Goal: Task Accomplishment & Management: Manage account settings

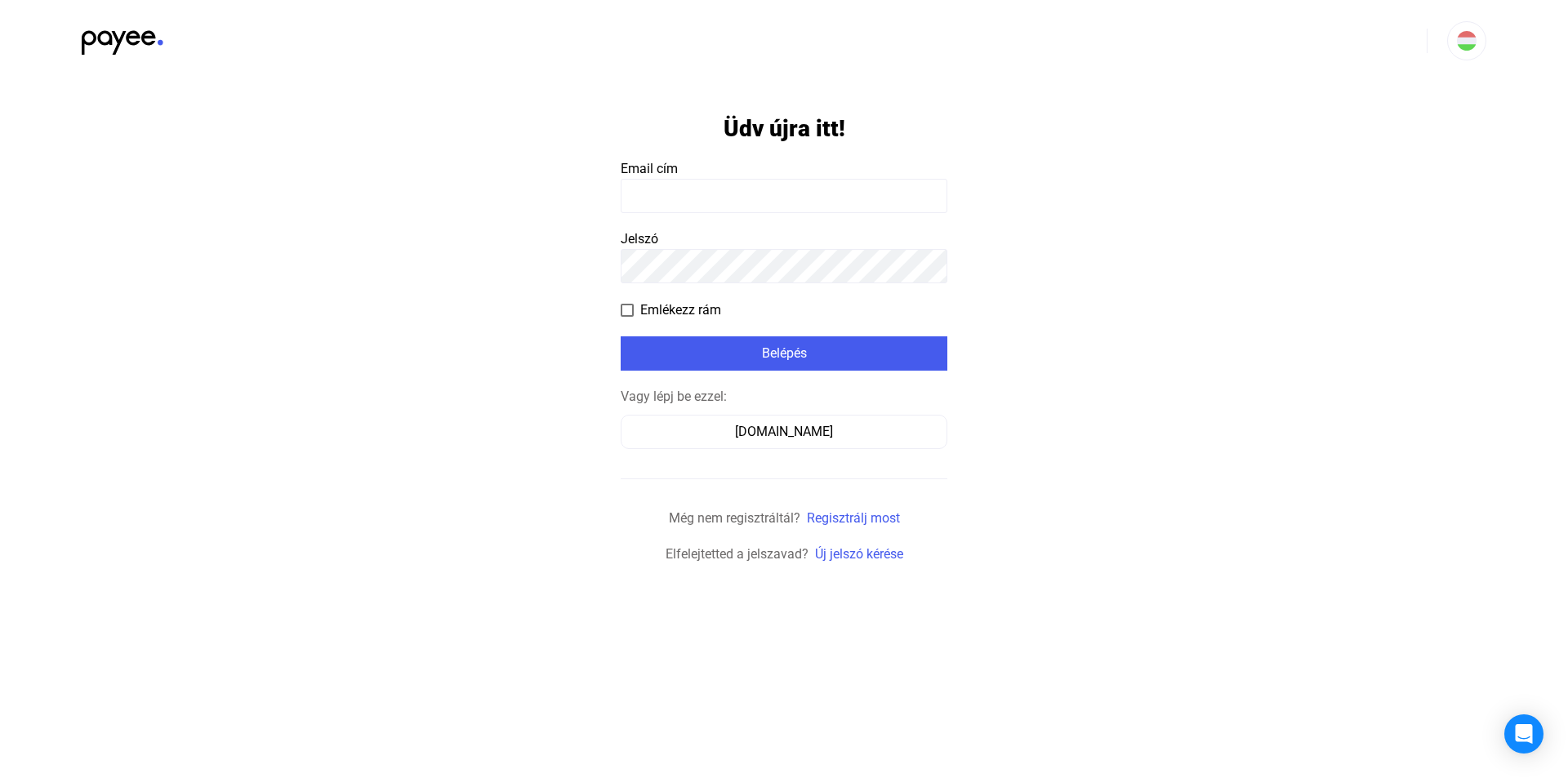
click at [727, 186] on input at bounding box center [784, 196] width 327 height 34
type input "**********"
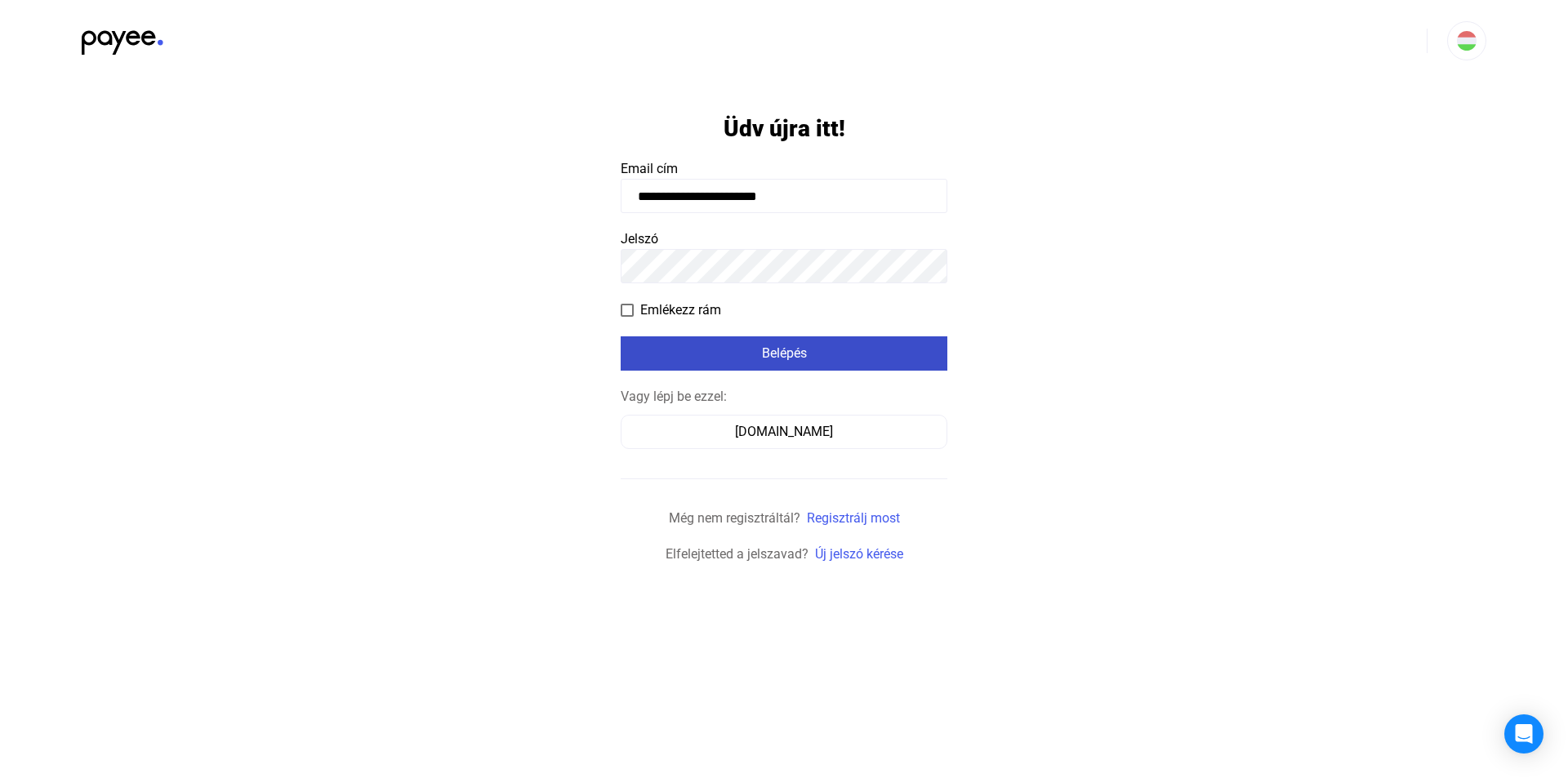
click at [744, 357] on div "Belépés" at bounding box center [784, 353] width 317 height 19
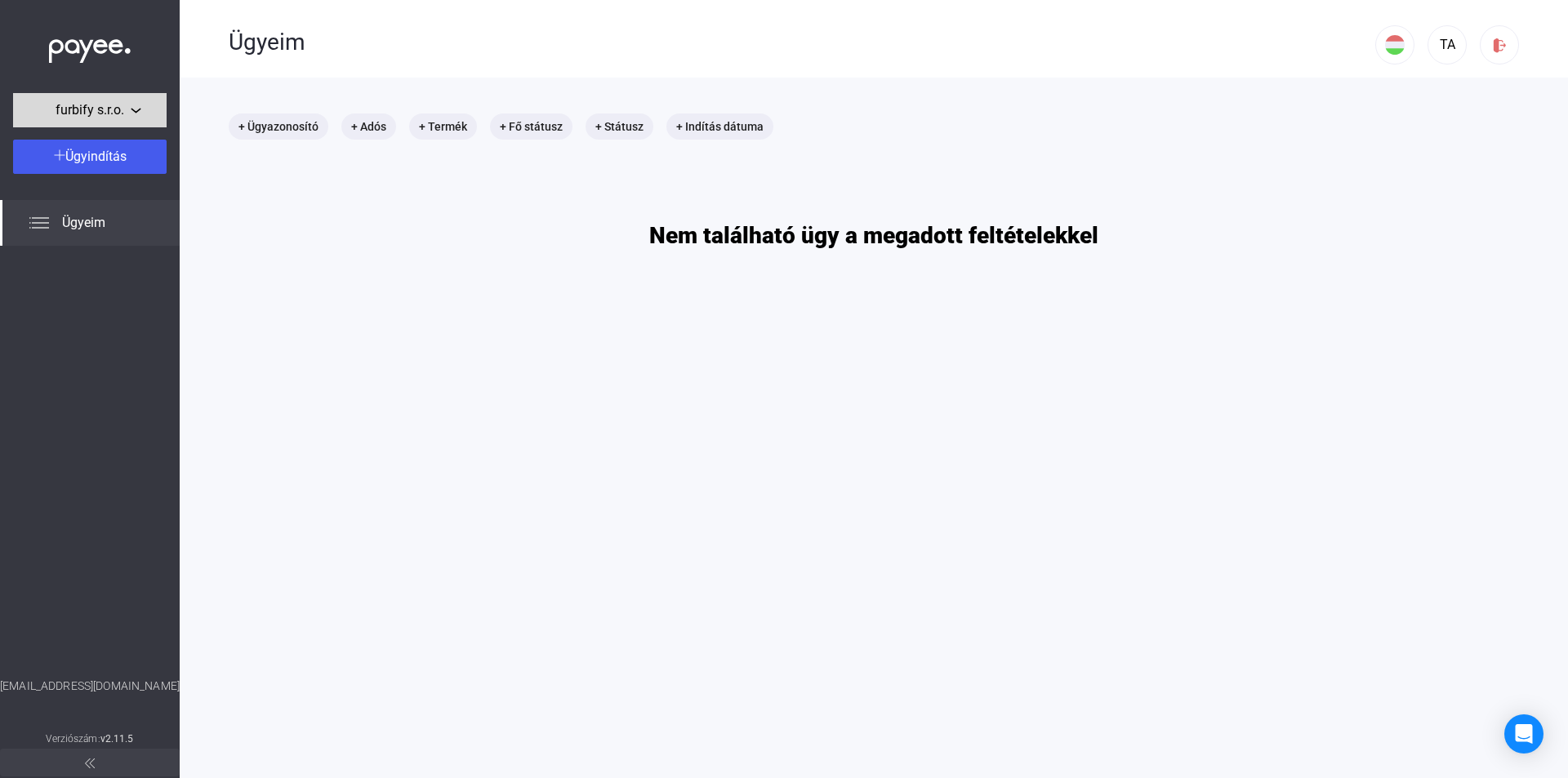
click at [133, 109] on div "furbify s.r.o." at bounding box center [89, 111] width 144 height 20
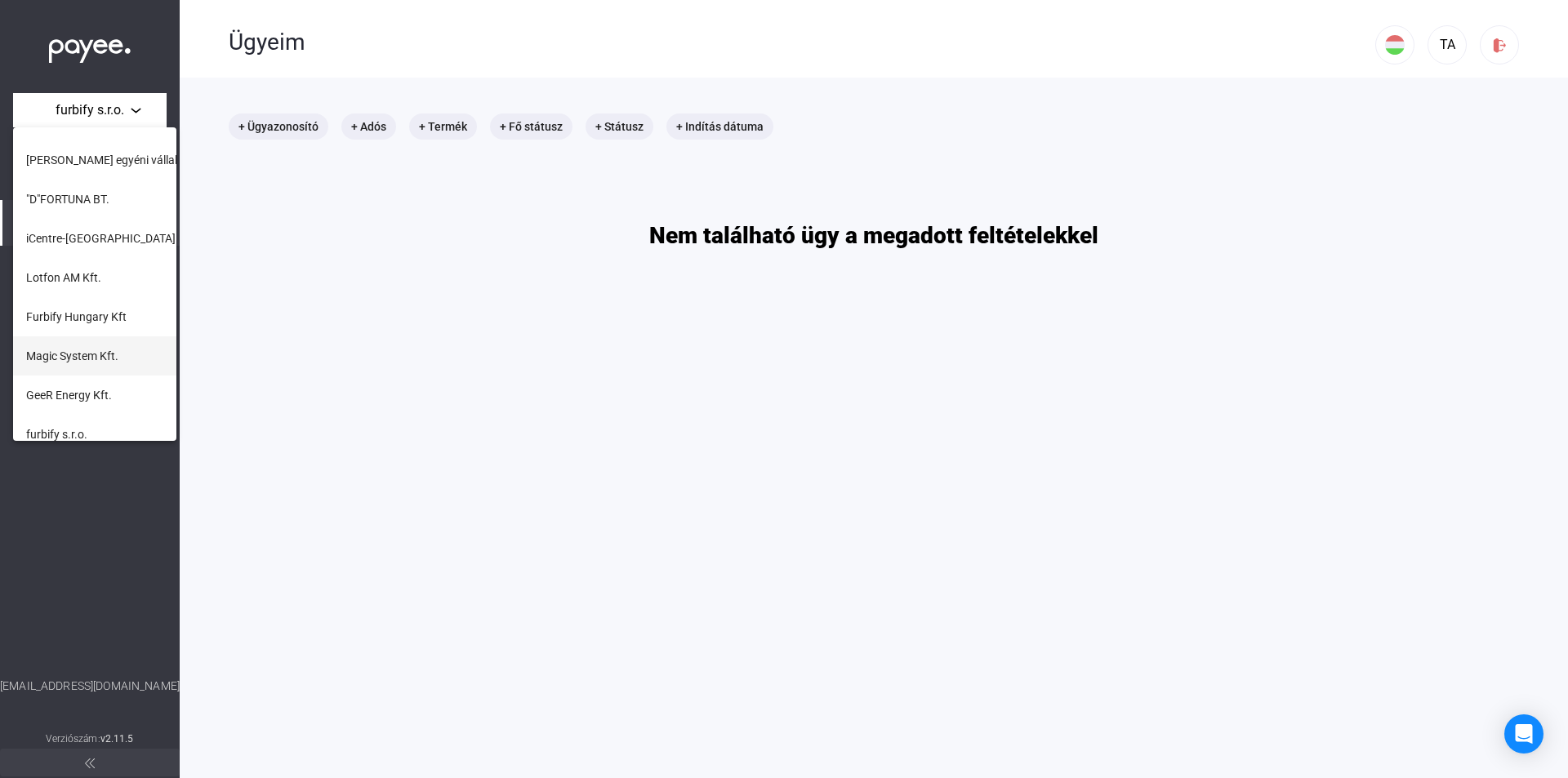
scroll to position [666, 0]
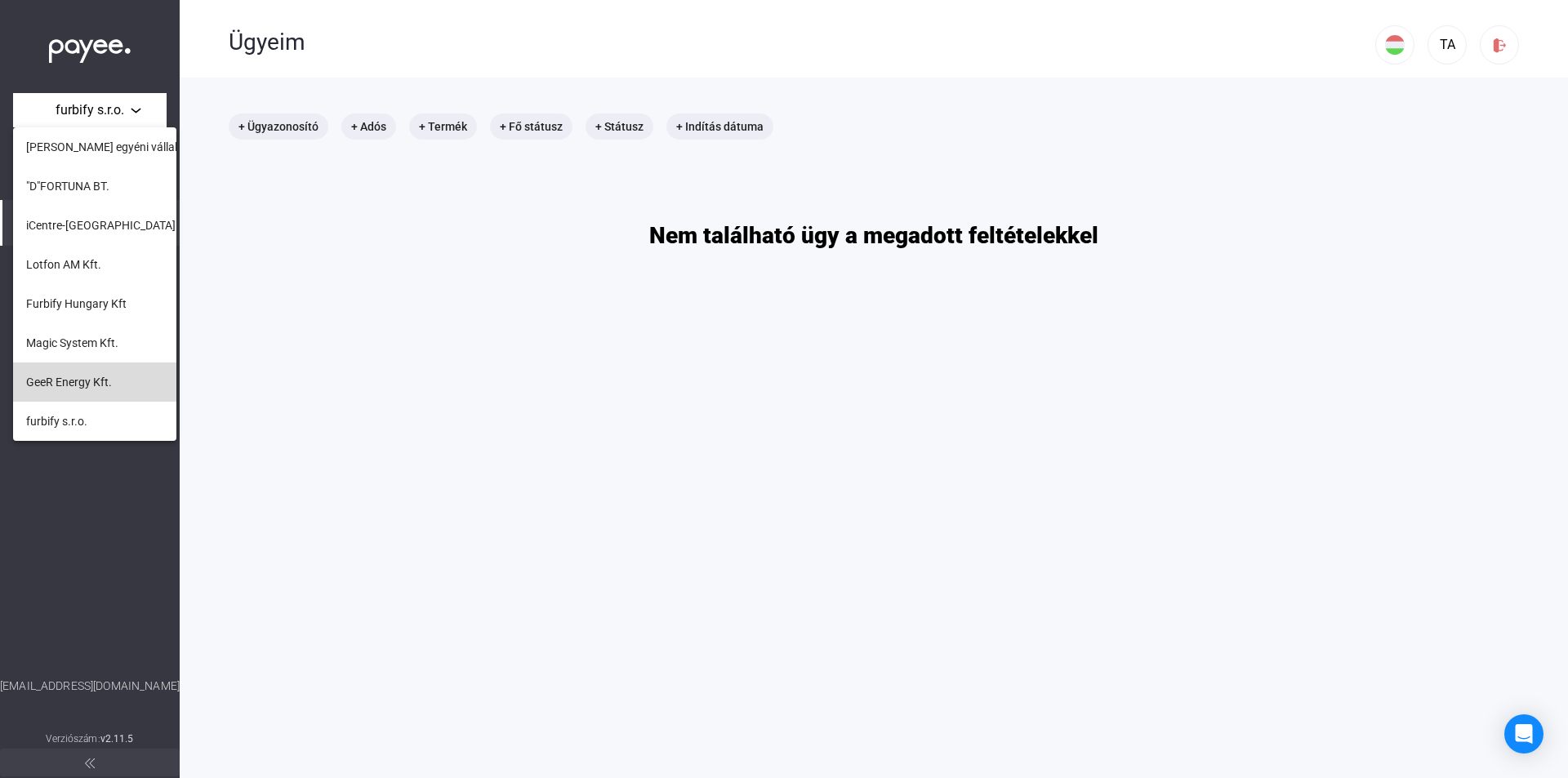
click at [103, 383] on span "GeeR Energy Kft." at bounding box center [69, 381] width 86 height 19
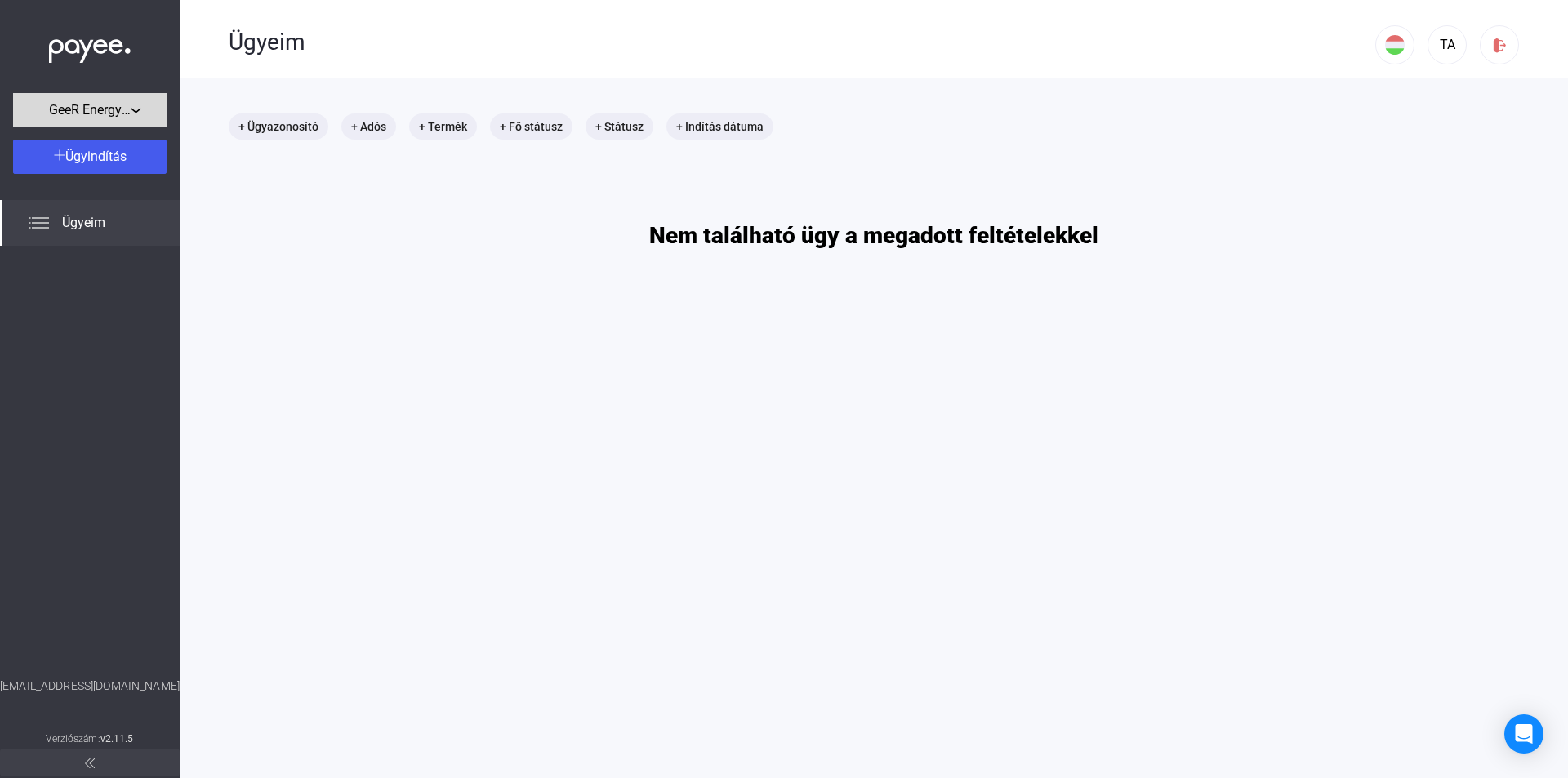
click at [143, 118] on div "GeeR Energy Kft." at bounding box center [89, 111] width 144 height 20
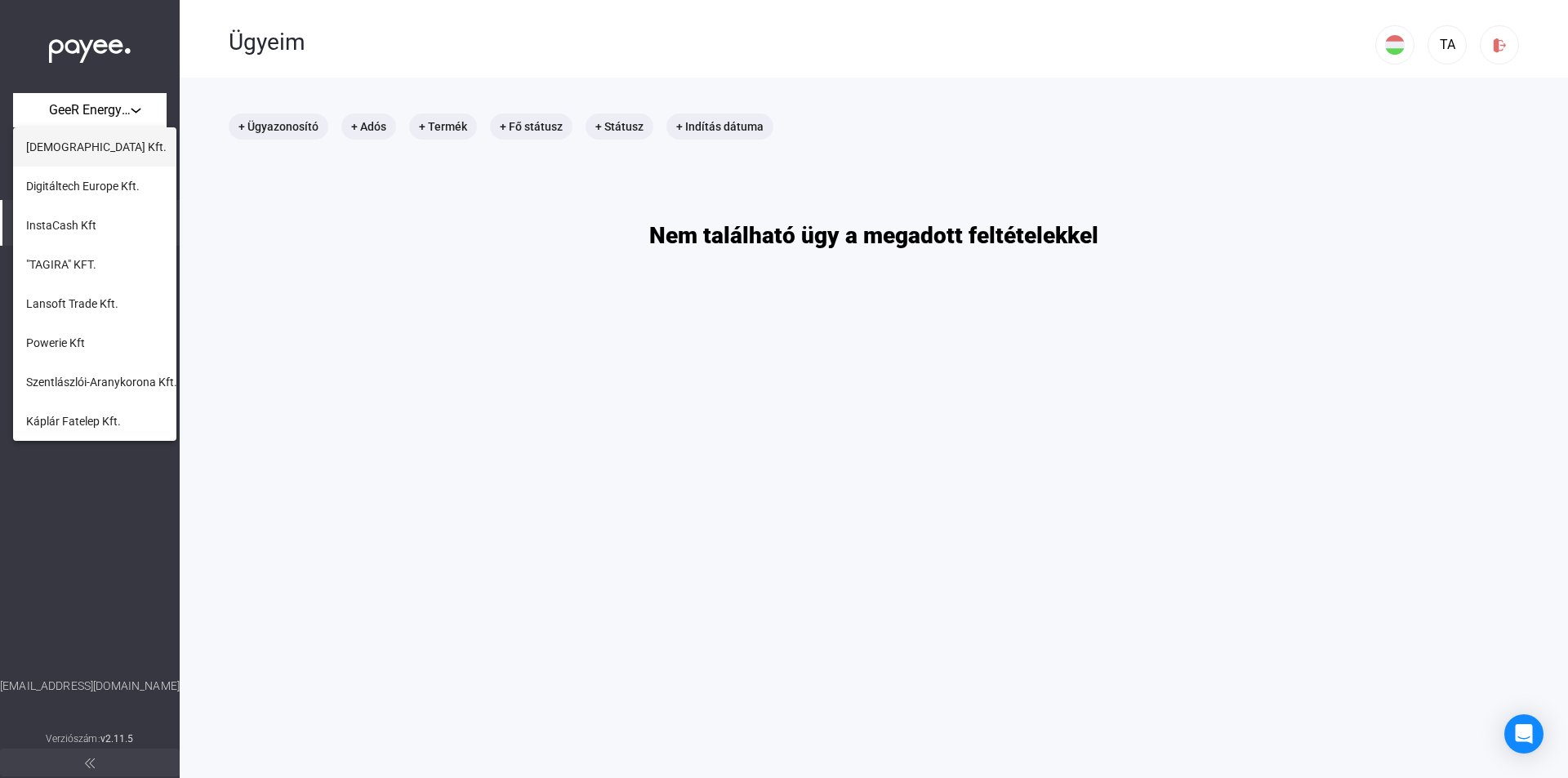
click at [103, 150] on button "[DEMOGRAPHIC_DATA] Kft." at bounding box center [95, 147] width 163 height 39
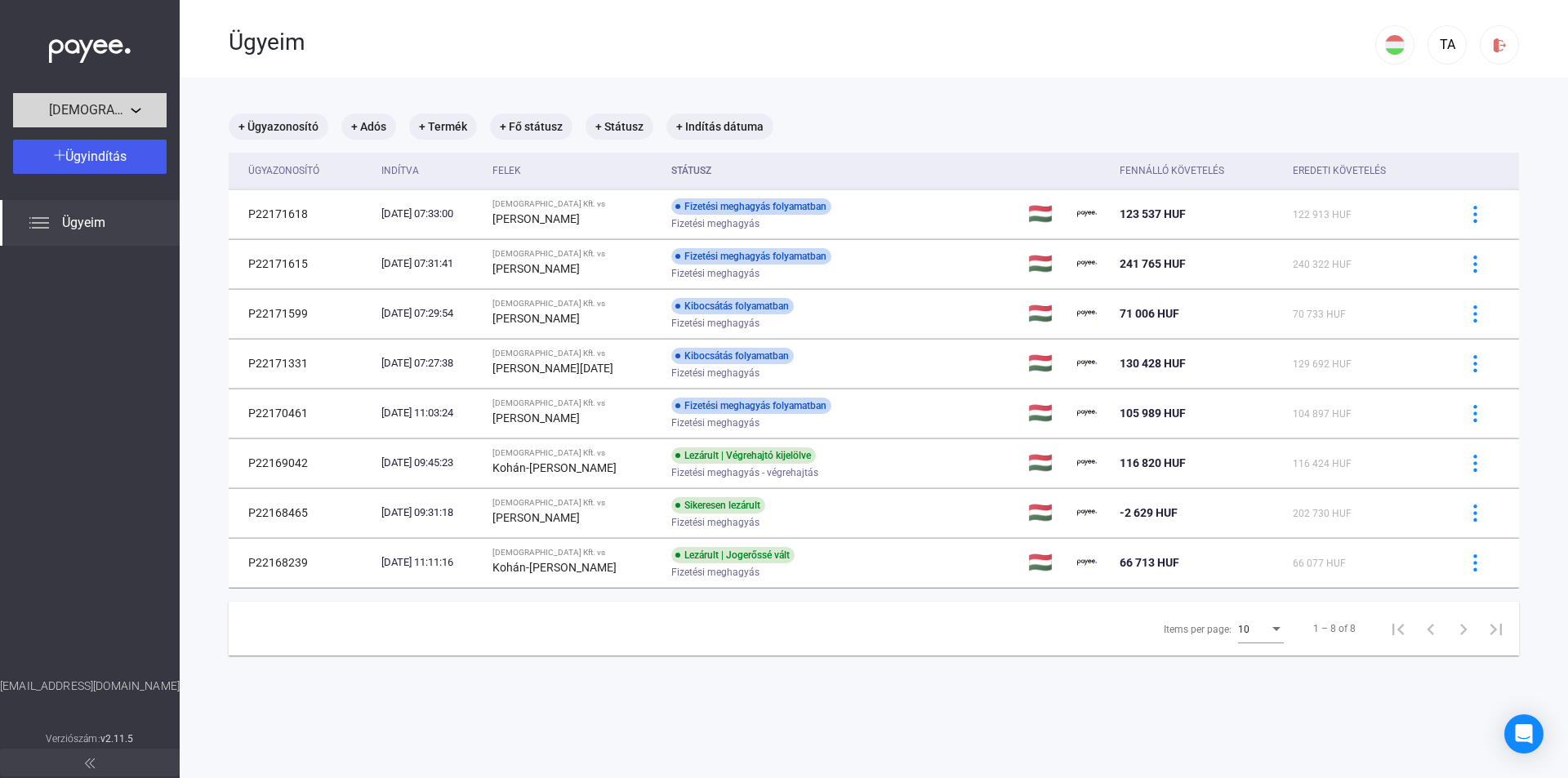
click at [145, 108] on div "[DEMOGRAPHIC_DATA] Kft." at bounding box center [89, 111] width 144 height 20
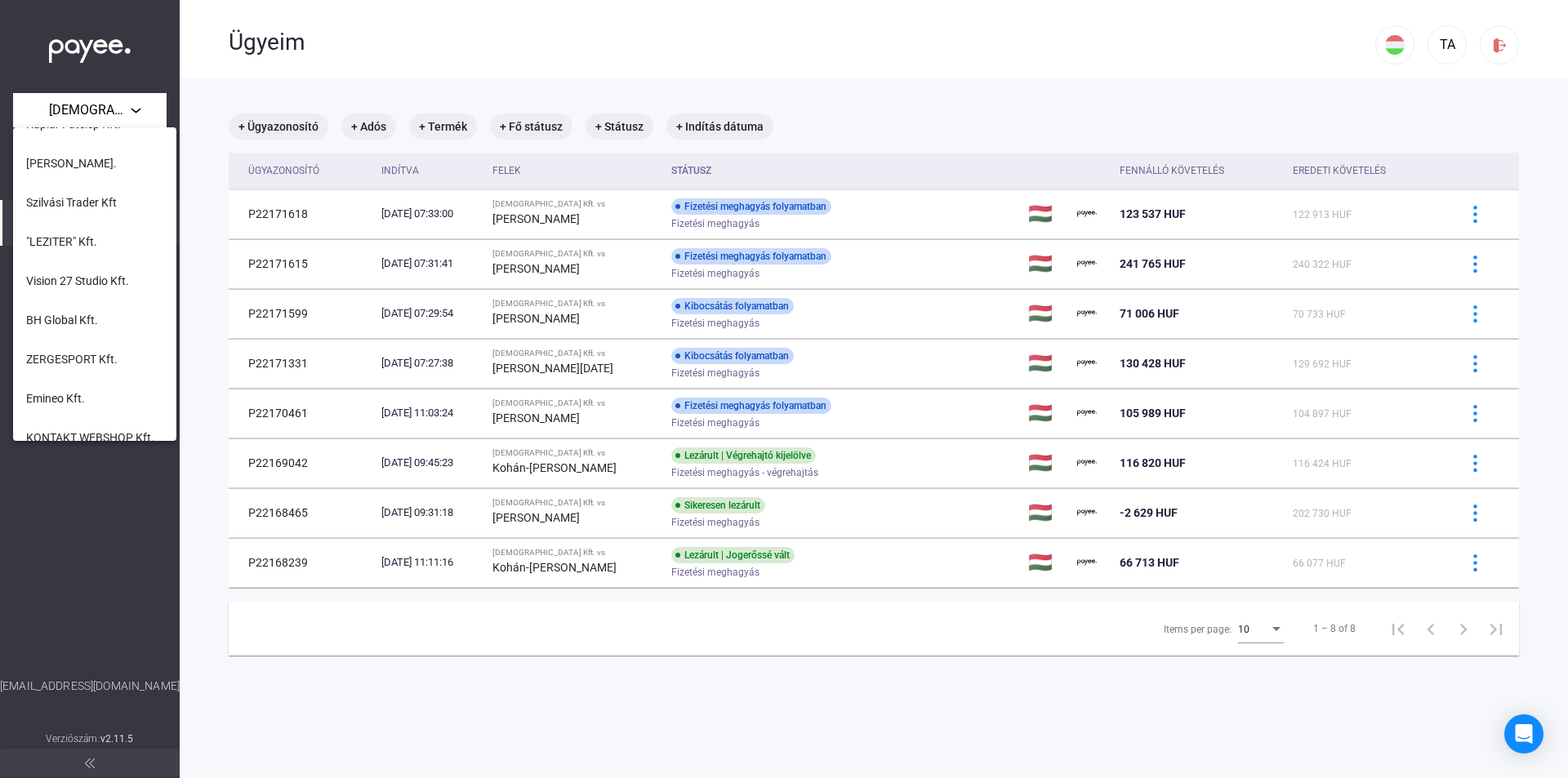
scroll to position [327, 0]
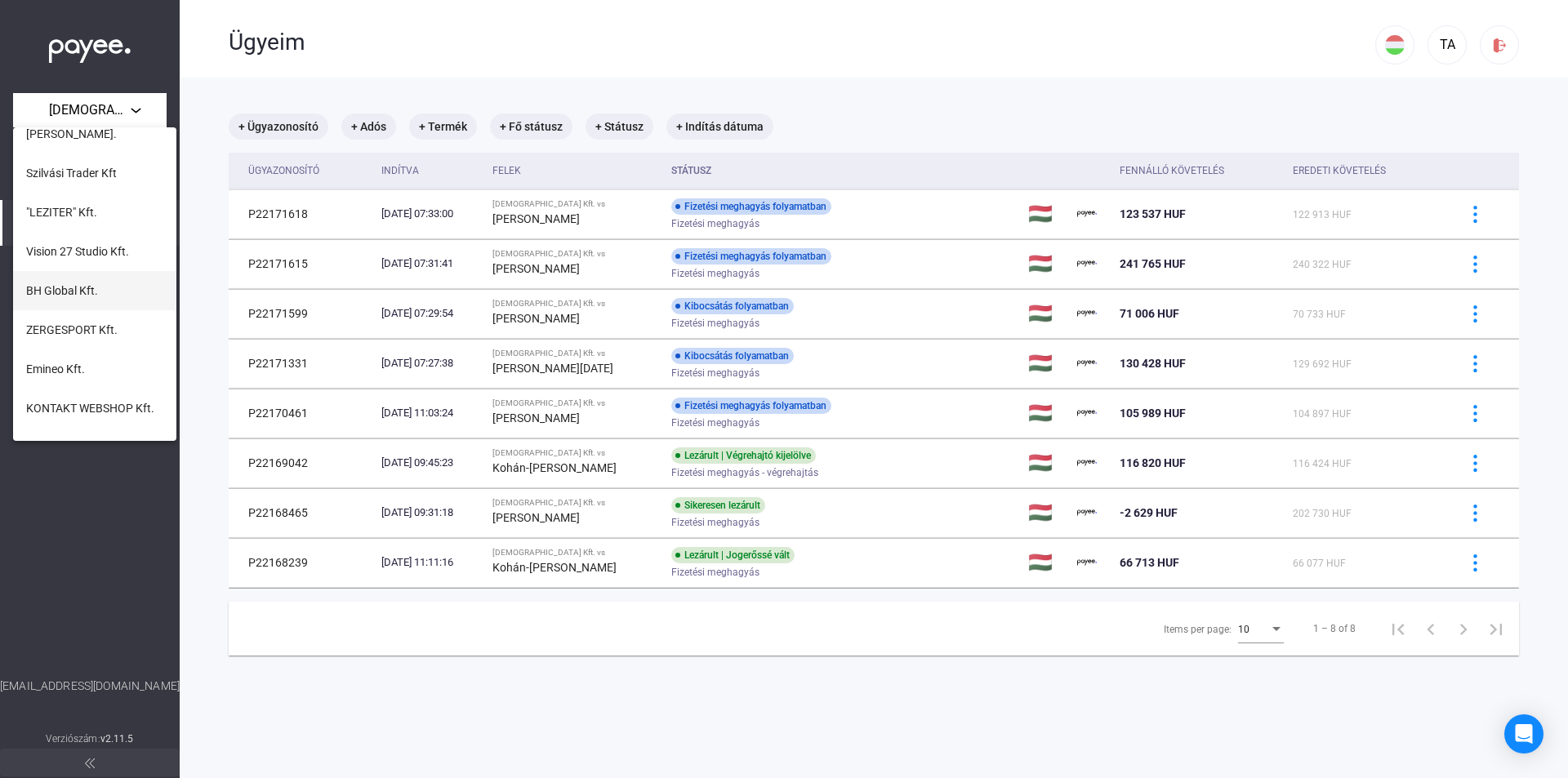
click at [97, 282] on span "BH Global Kft." at bounding box center [62, 290] width 72 height 19
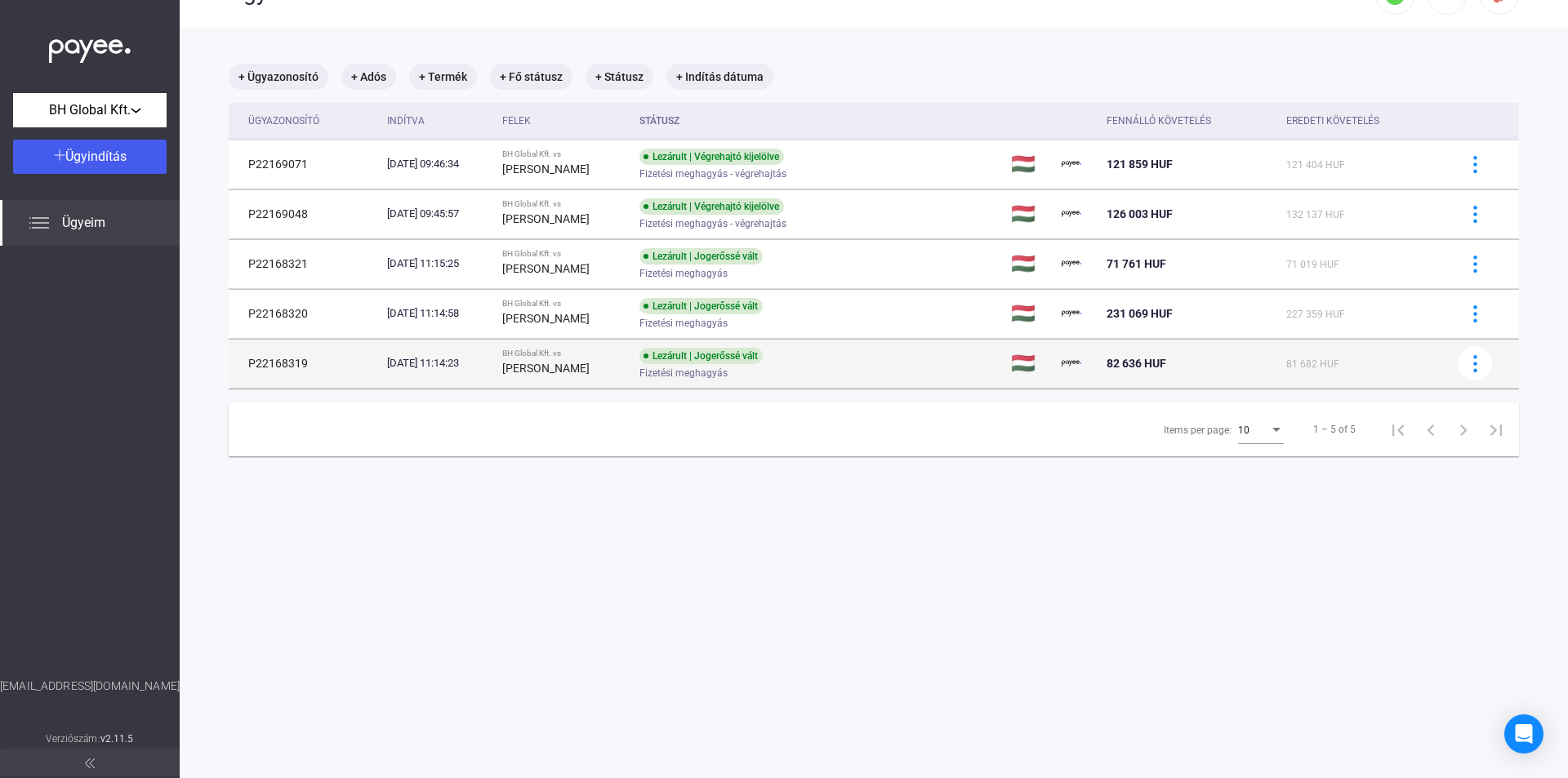
scroll to position [77, 0]
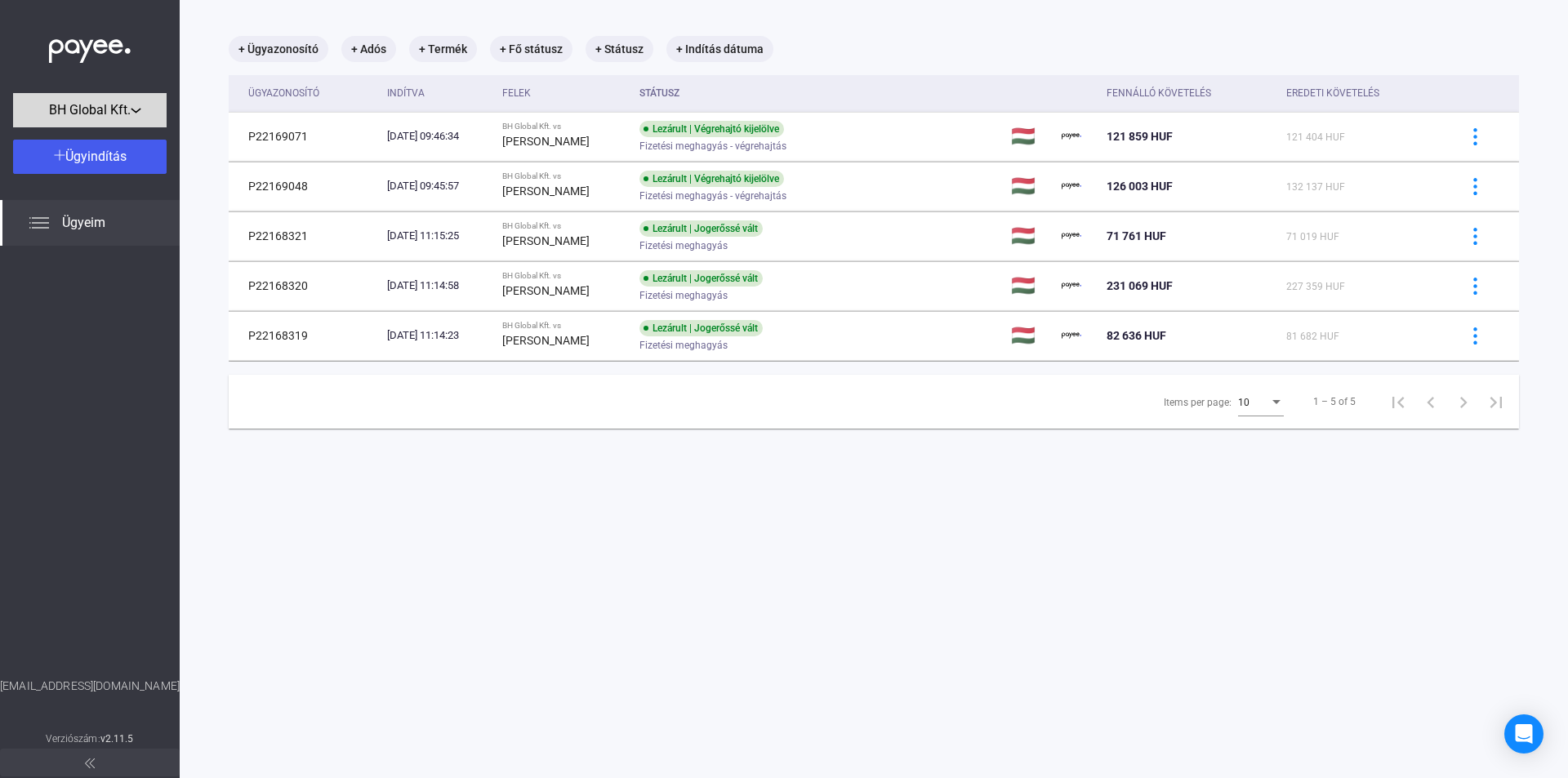
click at [138, 115] on div "BH Global Kft." at bounding box center [89, 111] width 144 height 20
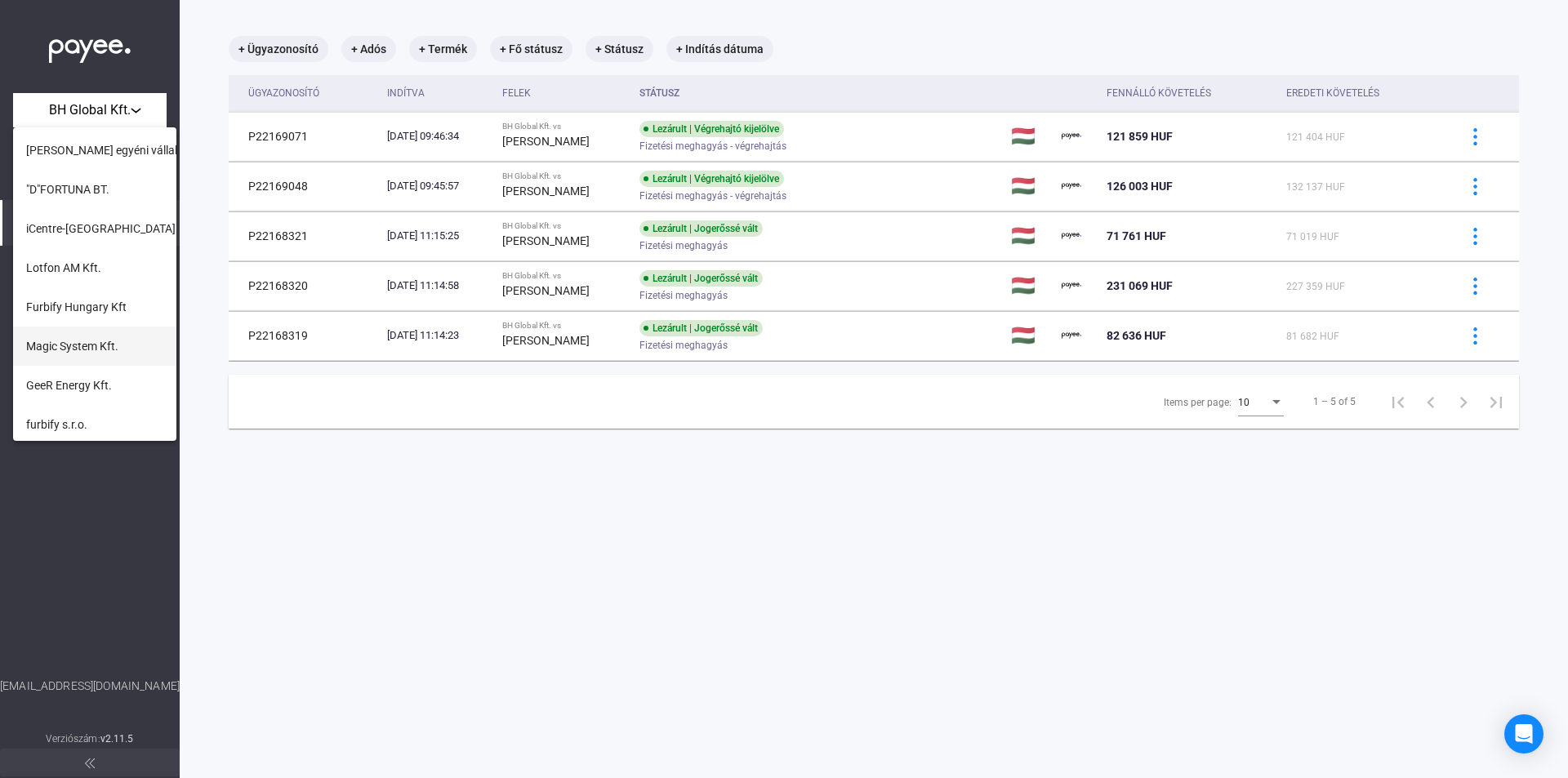
scroll to position [666, 0]
click at [109, 294] on span "Furbify Hungary Kft" at bounding box center [76, 303] width 101 height 19
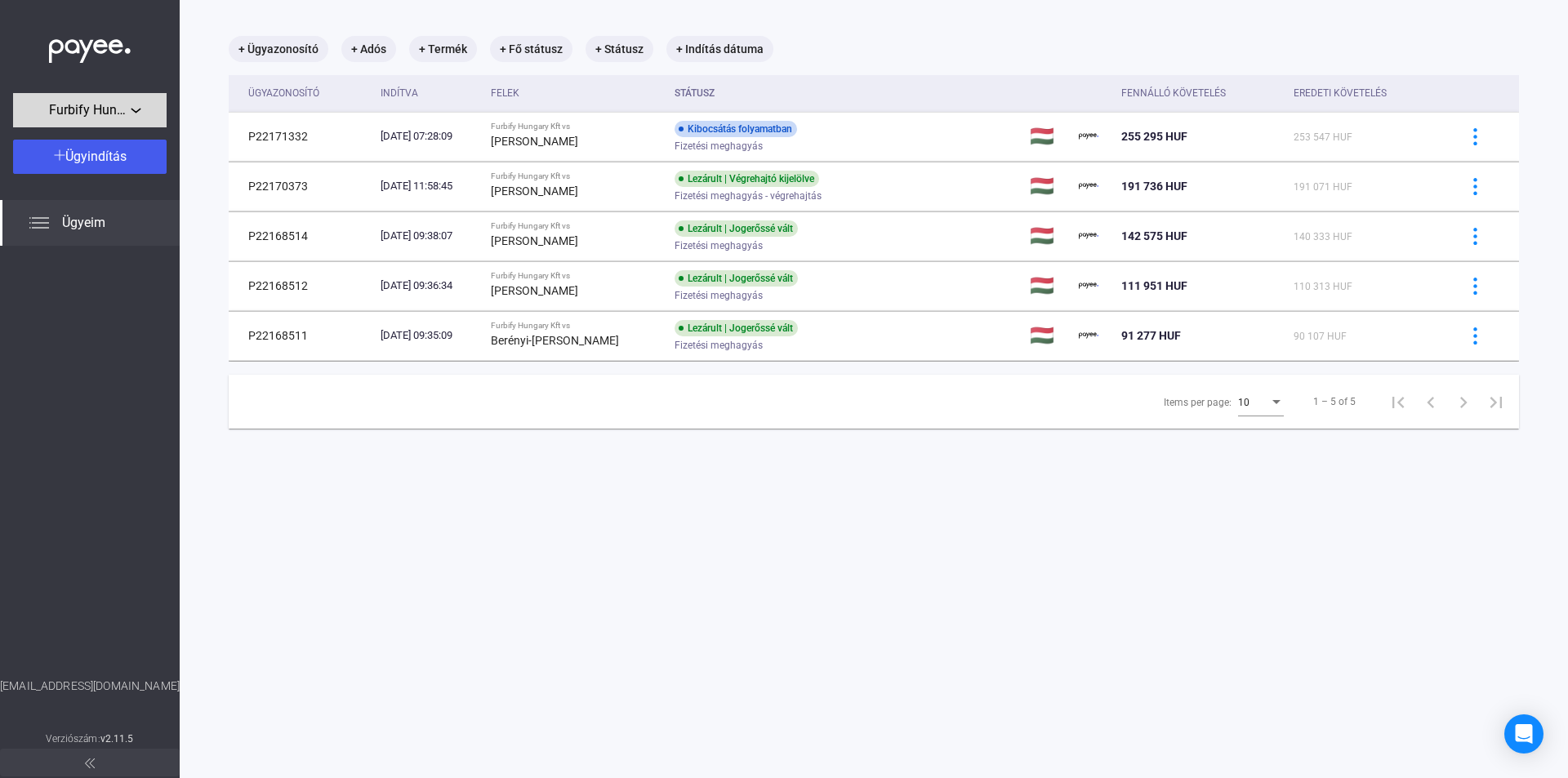
click at [82, 105] on span "Furbify Hungary Kft" at bounding box center [89, 110] width 82 height 19
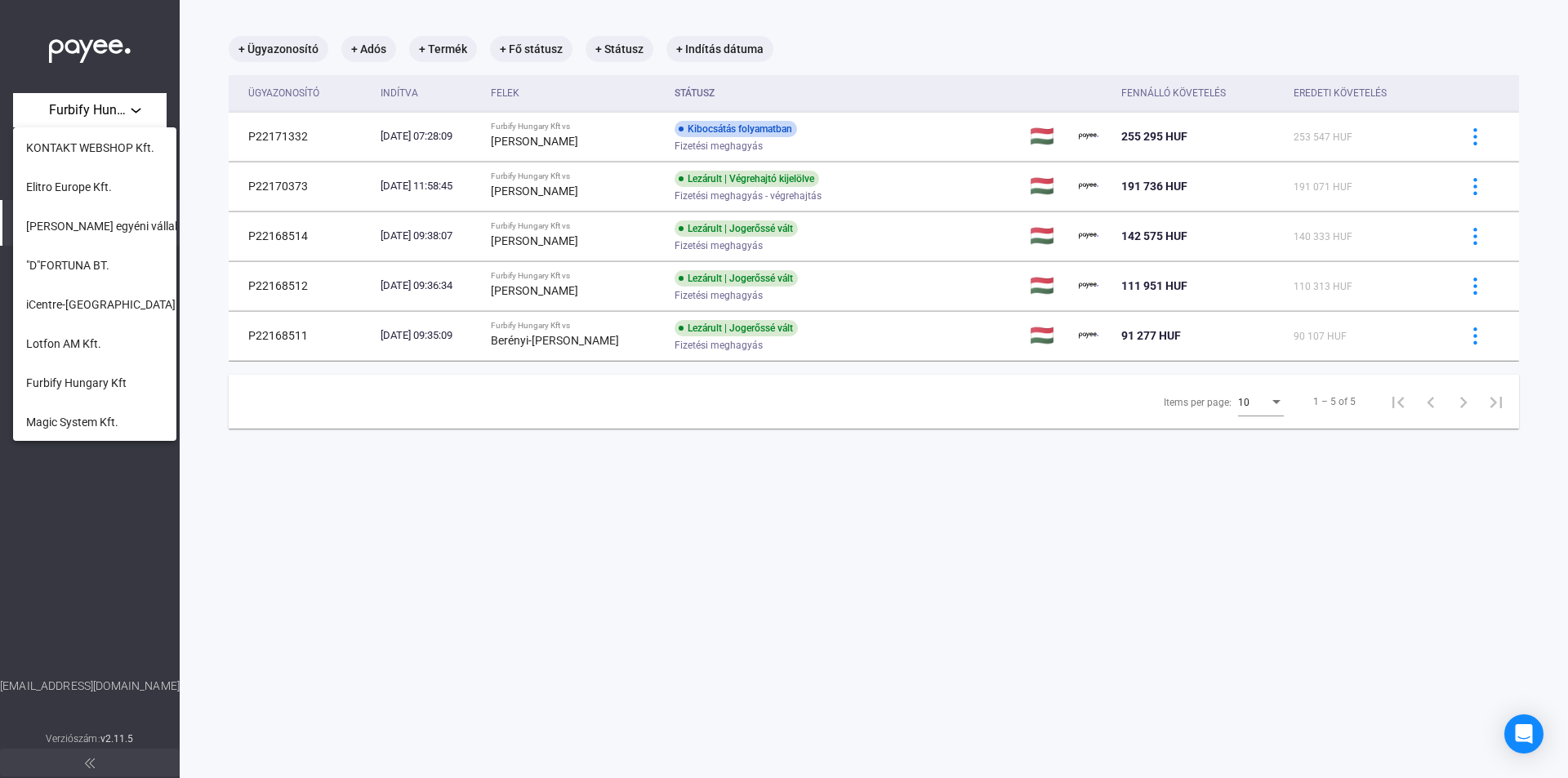
scroll to position [666, 0]
click at [51, 418] on span "furbify s.r.o." at bounding box center [56, 421] width 61 height 19
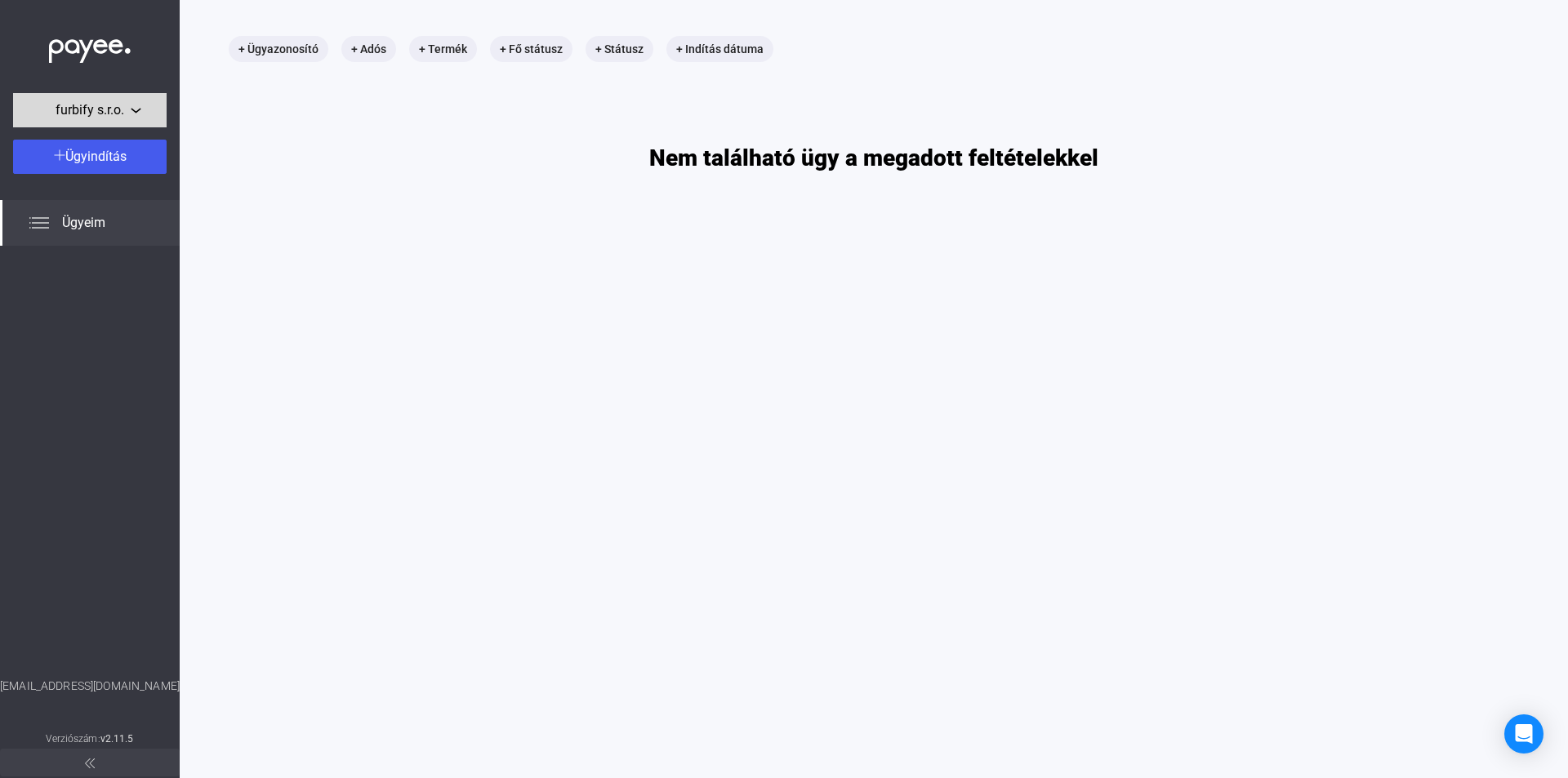
click at [114, 104] on span "furbify s.r.o." at bounding box center [90, 110] width 69 height 19
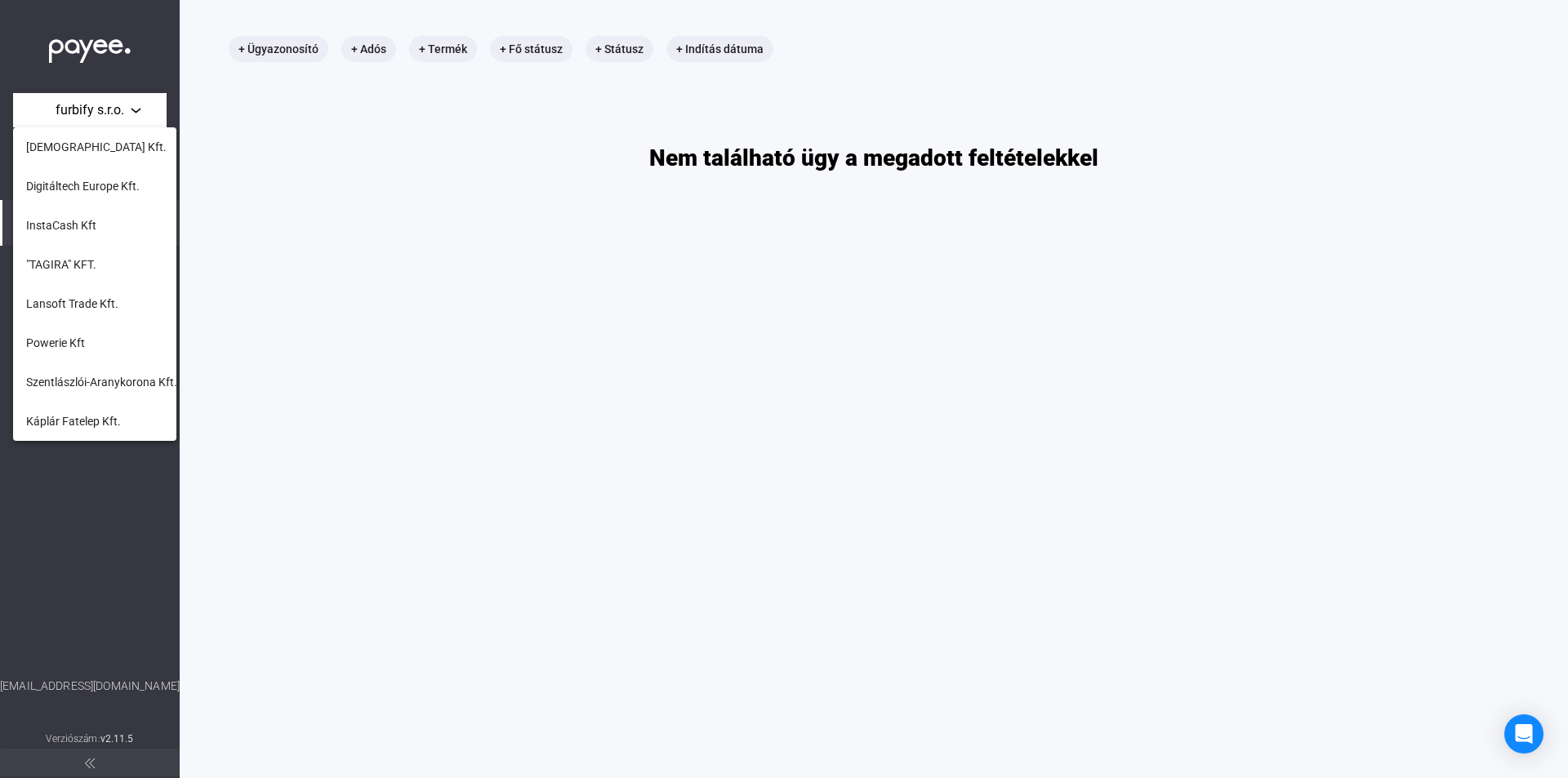
click at [84, 150] on span "[DEMOGRAPHIC_DATA] Kft." at bounding box center [96, 146] width 140 height 19
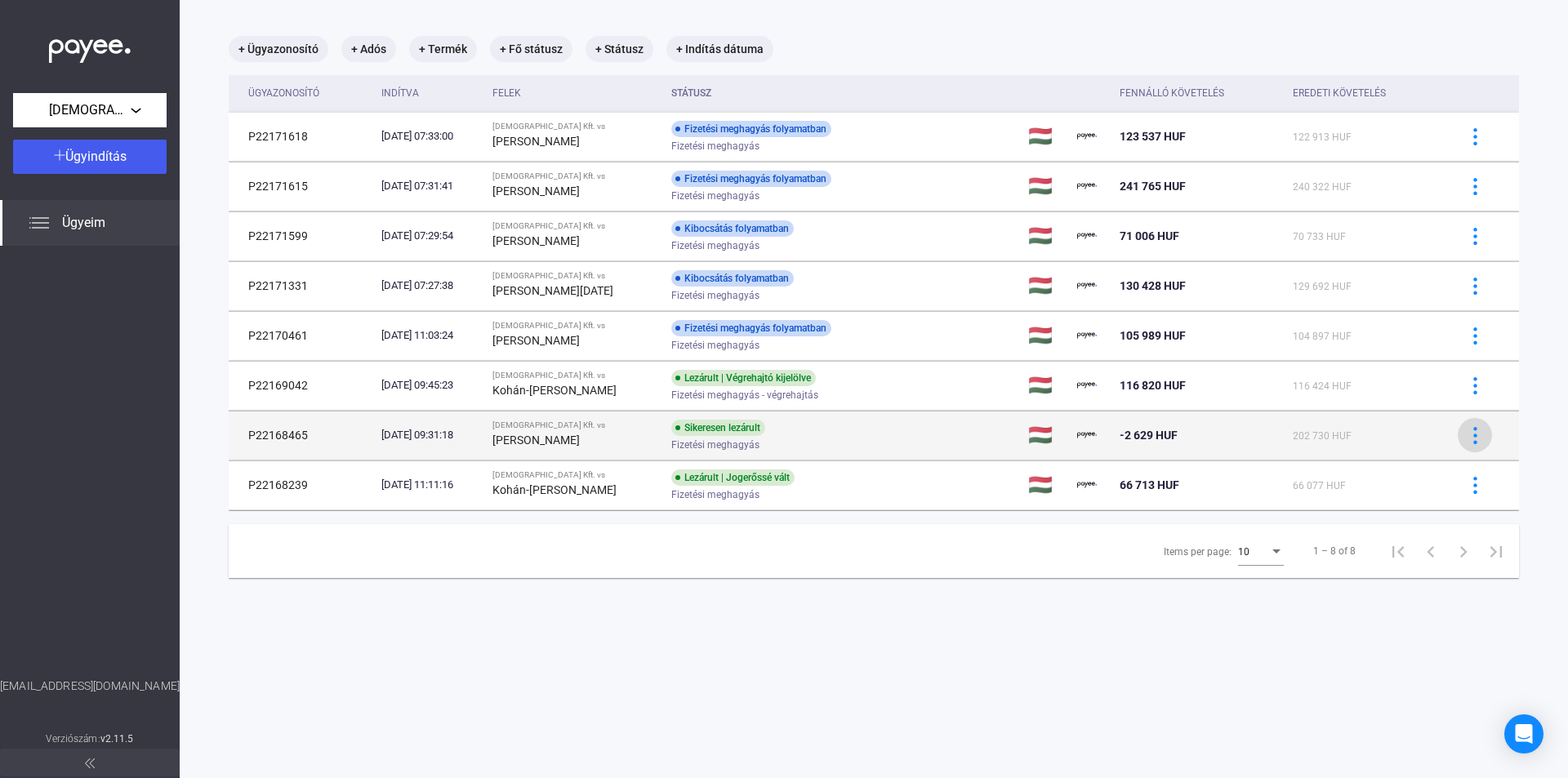
click at [1467, 429] on img at bounding box center [1476, 435] width 17 height 17
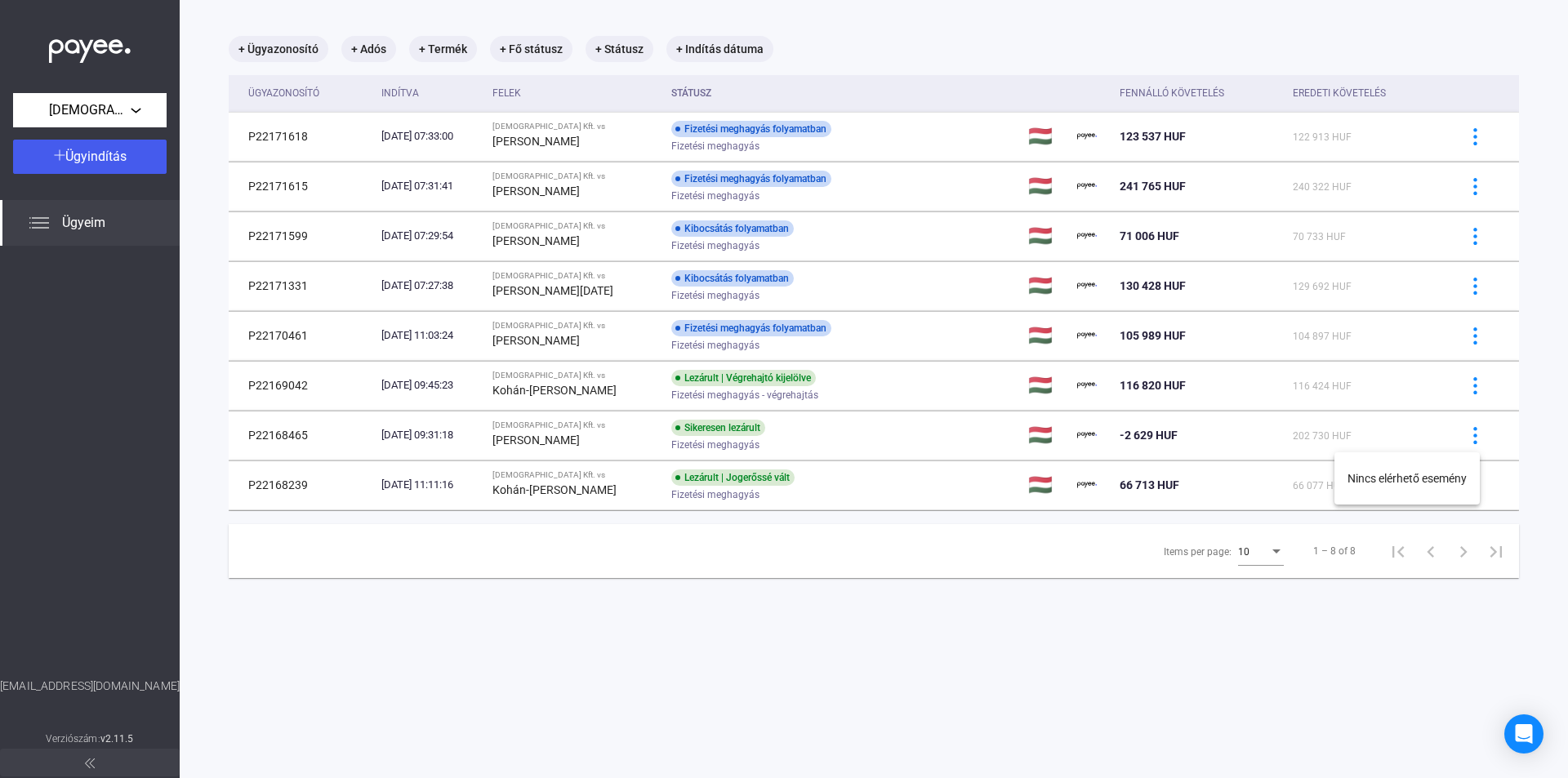
click at [856, 434] on div at bounding box center [784, 389] width 1568 height 778
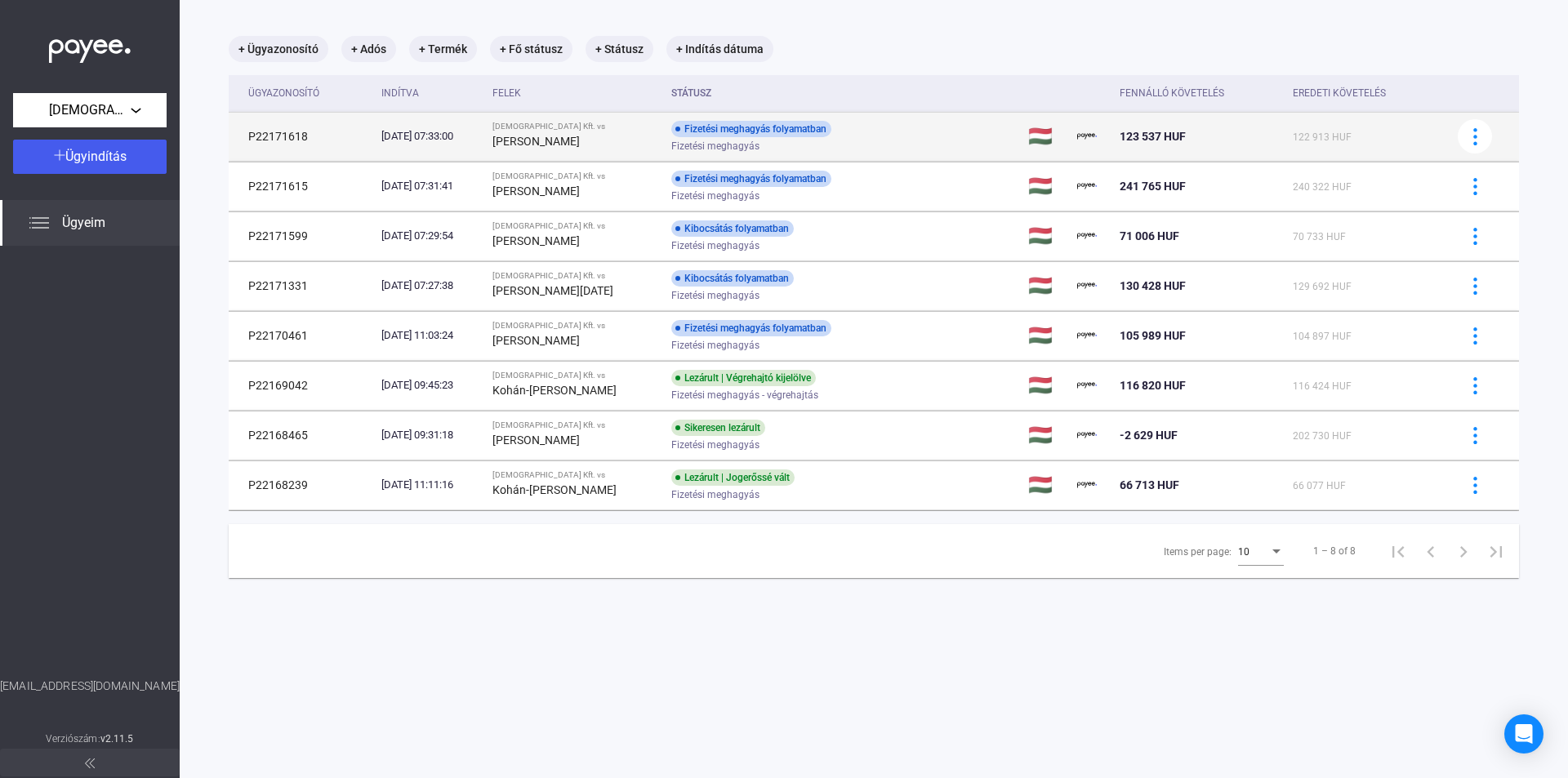
click at [598, 149] on div "[PERSON_NAME]" at bounding box center [575, 141] width 166 height 19
